Goal: Information Seeking & Learning: Learn about a topic

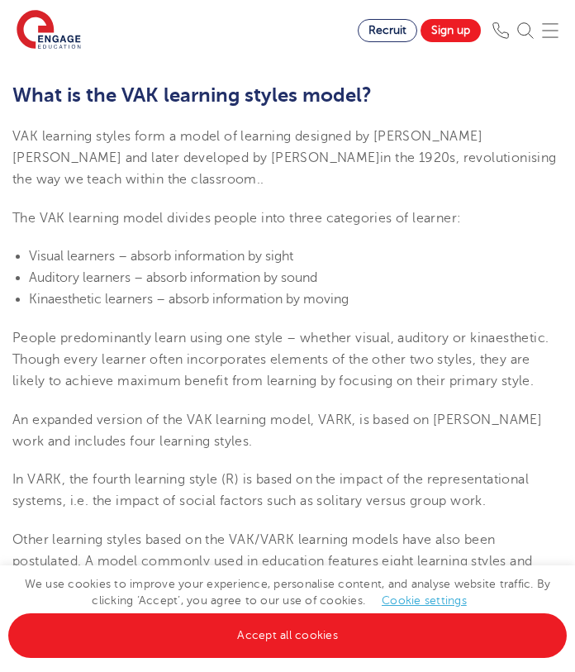
scroll to position [480, 0]
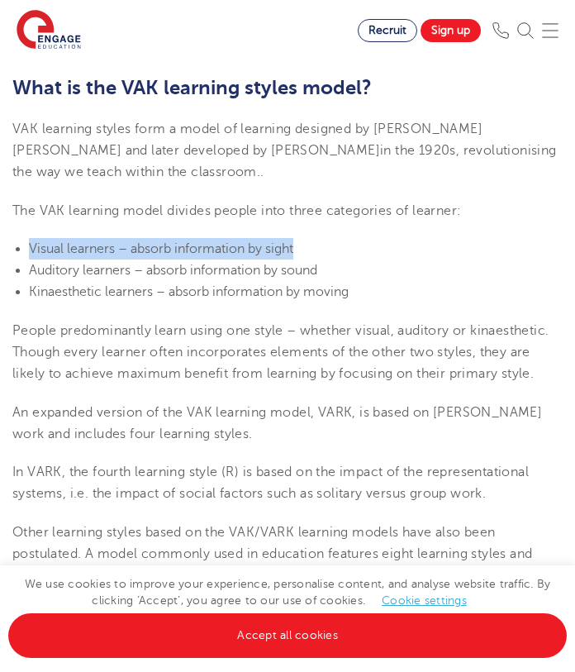
drag, startPoint x: 312, startPoint y: 241, endPoint x: 145, endPoint y: 226, distance: 167.6
copy span "Visual learners – absorb information by sight"
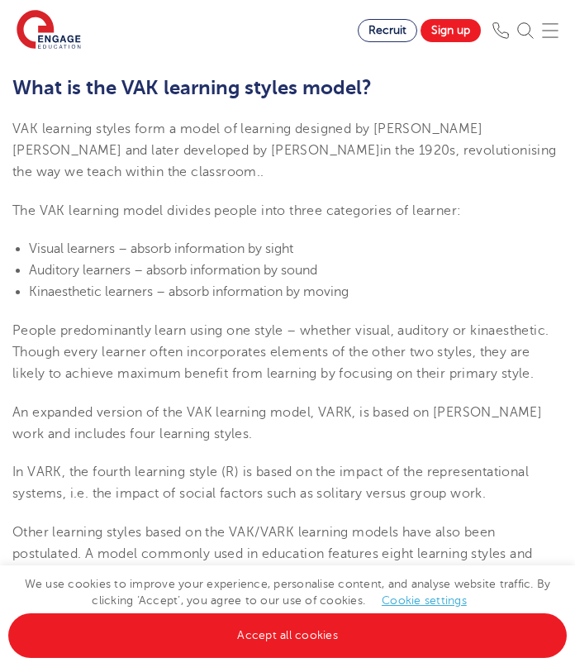
click at [211, 270] on span "Auditory learners – absorb information by sound" at bounding box center [173, 270] width 288 height 15
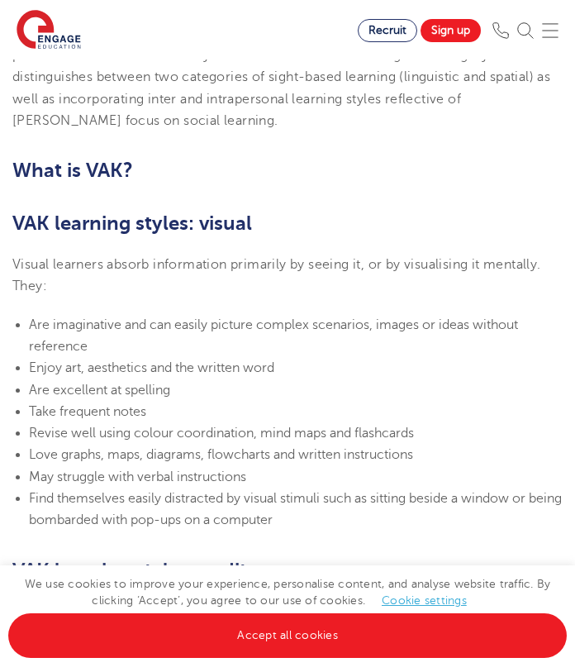
scroll to position [987, 0]
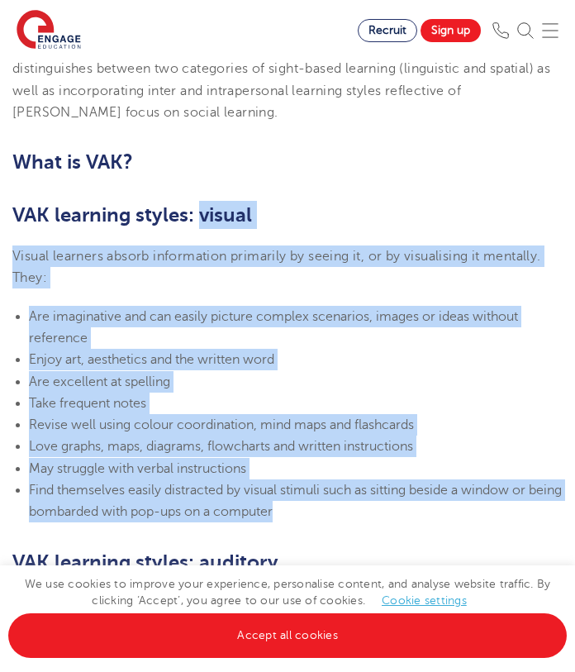
drag, startPoint x: 200, startPoint y: 214, endPoint x: 345, endPoint y: 512, distance: 331.9
click at [345, 512] on section "[DATE] VAK learning styles: what are they and what do they mean? Engage Educati…" at bounding box center [287, 685] width 575 height 2476
copy section "visual Visual learners absorb information primarily by seeing it, or by visuali…"
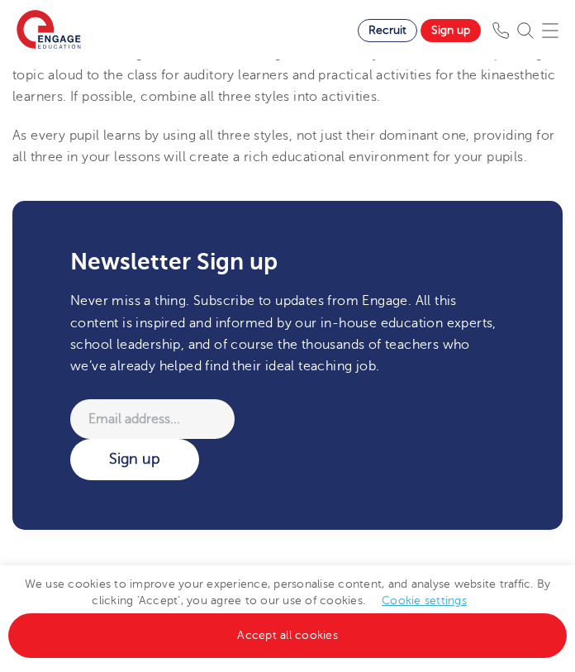
scroll to position [2307, 0]
